Goal: Transaction & Acquisition: Register for event/course

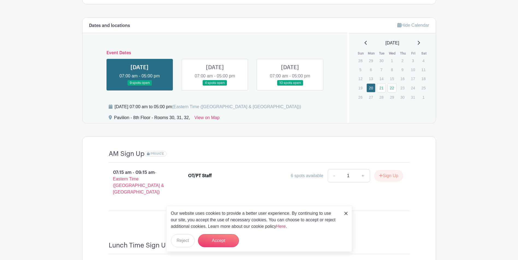
scroll to position [382, 0]
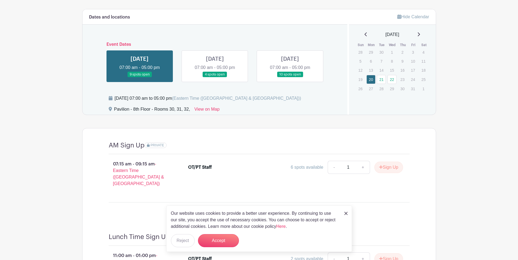
click at [345, 215] on img at bounding box center [345, 213] width 3 height 3
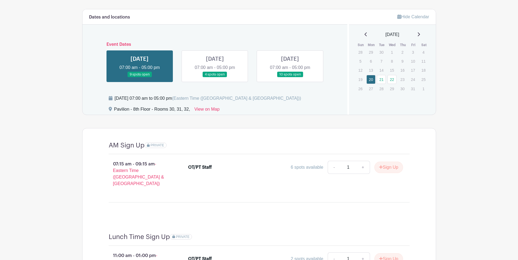
click at [215, 78] on link at bounding box center [215, 78] width 0 height 0
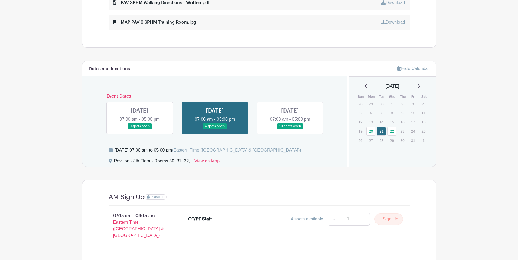
scroll to position [328, 0]
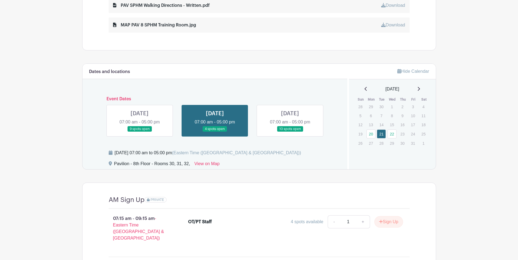
click at [290, 132] on link at bounding box center [290, 132] width 0 height 0
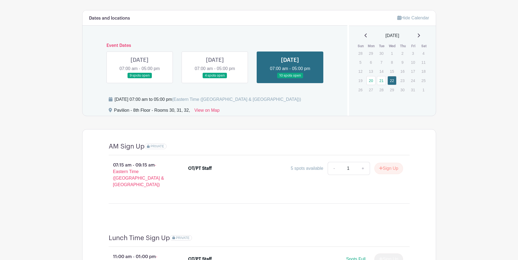
scroll to position [355, 0]
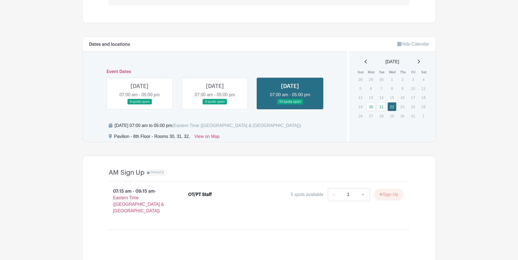
click at [139, 105] on link at bounding box center [139, 105] width 0 height 0
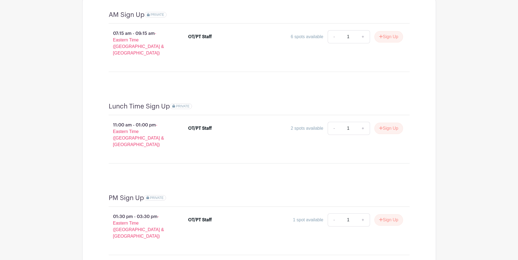
scroll to position [404, 0]
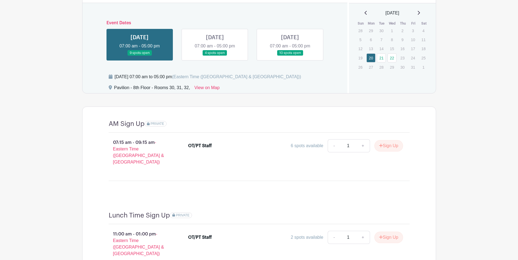
click at [290, 56] on link at bounding box center [290, 56] width 0 height 0
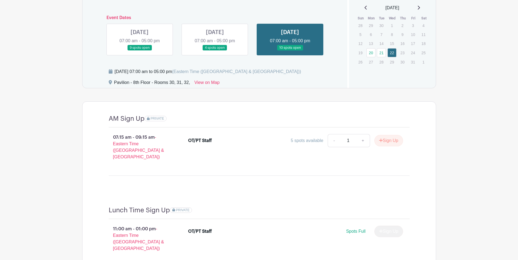
scroll to position [404, 0]
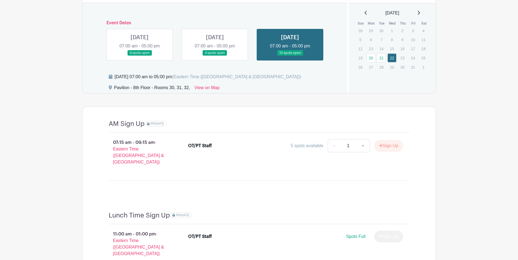
click at [215, 56] on link at bounding box center [215, 56] width 0 height 0
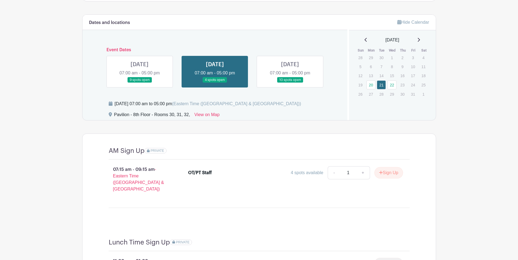
scroll to position [376, 0]
click at [139, 83] on link at bounding box center [139, 83] width 0 height 0
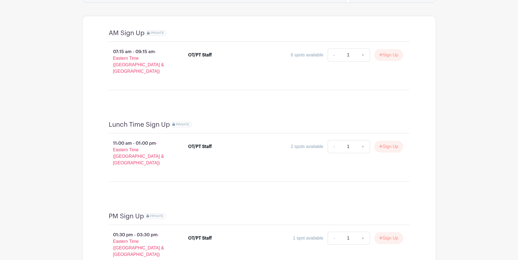
scroll to position [540, 0]
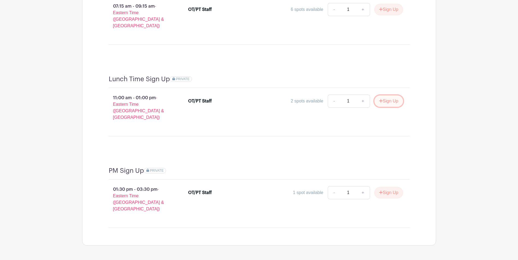
click at [397, 98] on button "Sign Up" at bounding box center [388, 101] width 29 height 11
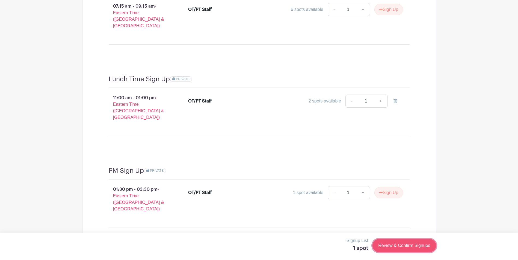
click at [409, 247] on link "Review & Confirm Signups" at bounding box center [403, 245] width 63 height 13
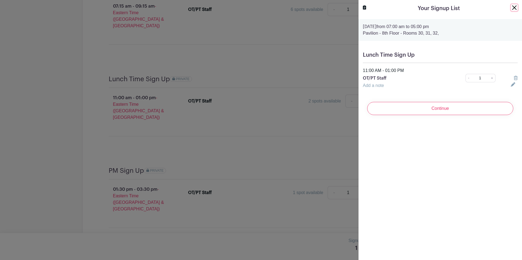
click at [512, 7] on button "Close" at bounding box center [514, 7] width 7 height 7
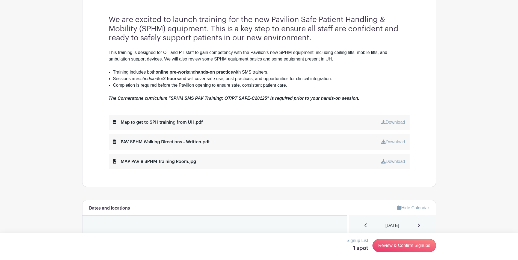
scroll to position [185, 0]
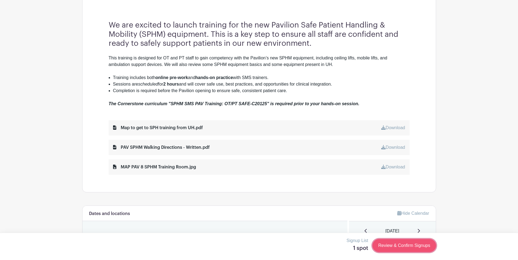
click at [388, 241] on link "Review & Confirm Signups" at bounding box center [403, 245] width 63 height 13
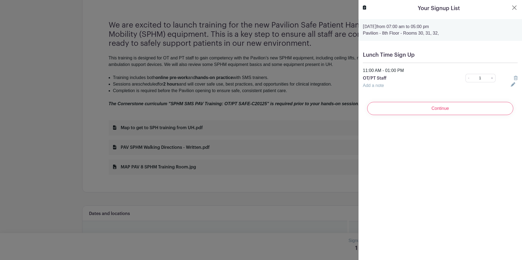
click at [423, 106] on input "Continue" at bounding box center [440, 108] width 146 height 13
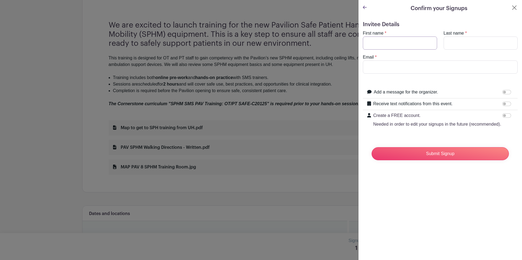
click at [382, 44] on input "First name" at bounding box center [400, 43] width 74 height 13
type input "Jewel"
type input "J"
type input "[PERSON_NAME]"
type input "[EMAIL_ADDRESS][DOMAIN_NAME]"
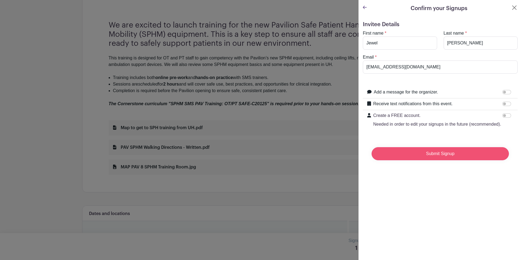
click at [450, 160] on input "Submit Signup" at bounding box center [439, 153] width 137 height 13
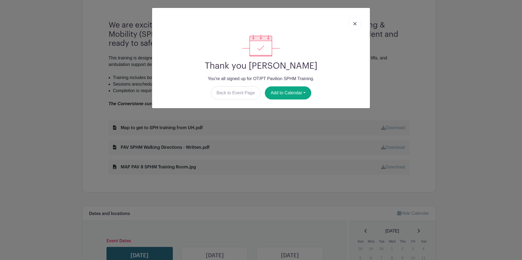
click at [353, 23] on img at bounding box center [354, 23] width 3 height 3
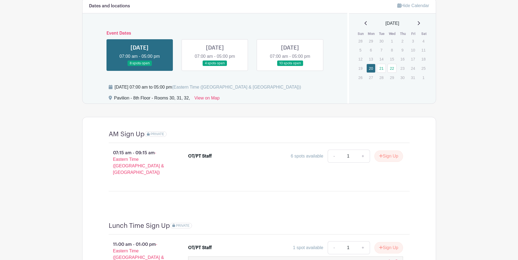
scroll to position [379, 0]
